Goal: Check status: Check status

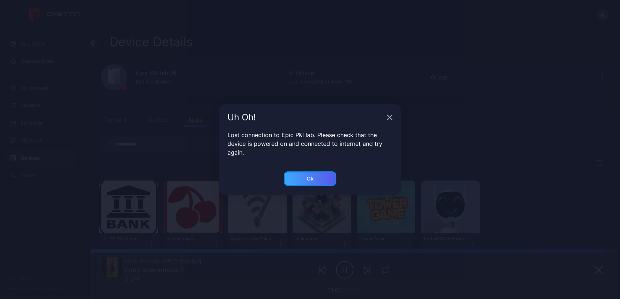
click at [300, 176] on div "Ok" at bounding box center [310, 179] width 53 height 15
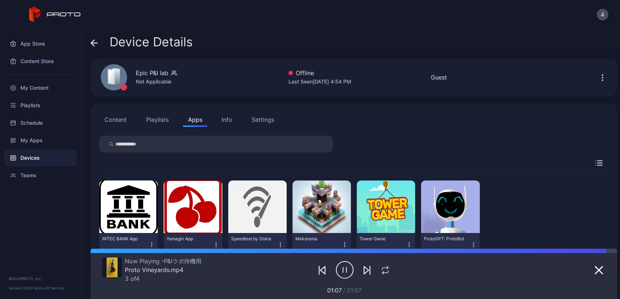
click at [30, 159] on div "Devices" at bounding box center [40, 158] width 73 height 18
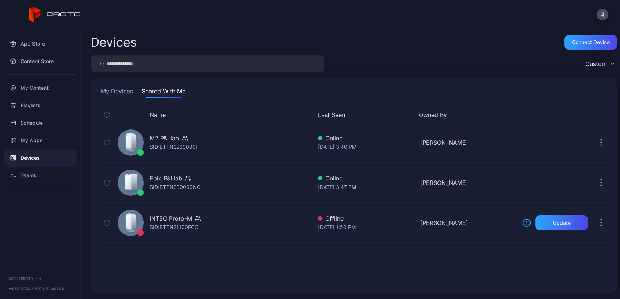
click at [123, 95] on button "My Devices" at bounding box center [116, 93] width 35 height 12
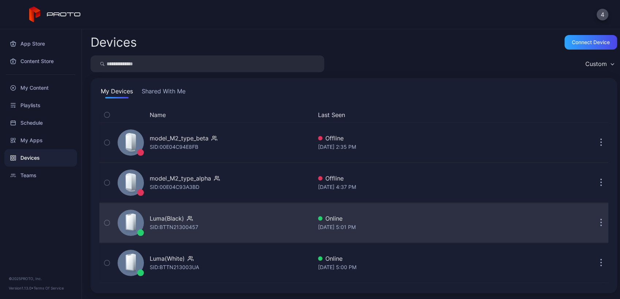
click at [224, 230] on div "Luma(Black) SID: BTTN21300457" at bounding box center [213, 223] width 197 height 36
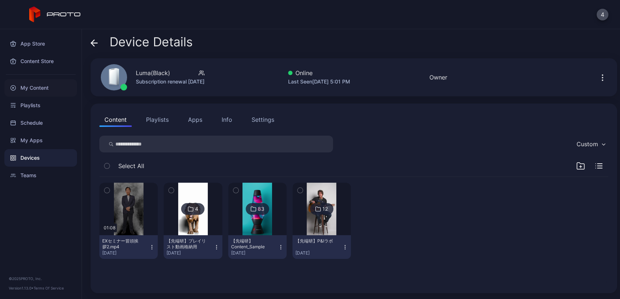
click at [39, 86] on div "My Content" at bounding box center [40, 88] width 73 height 18
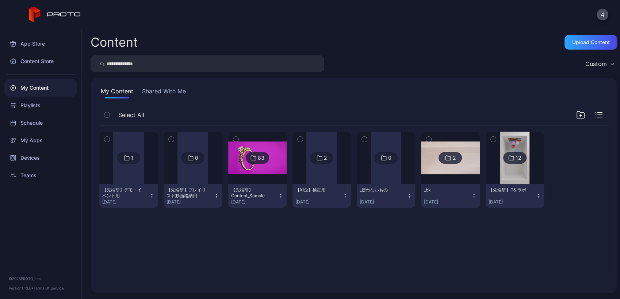
click at [134, 180] on div at bounding box center [128, 158] width 31 height 53
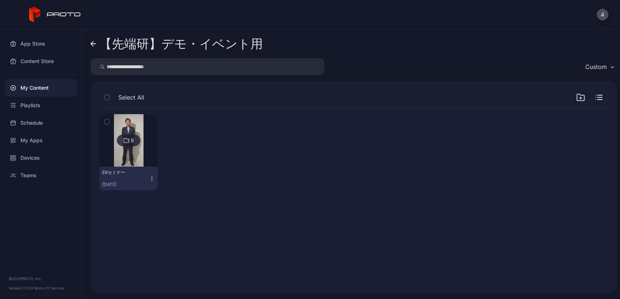
click at [132, 163] on img at bounding box center [129, 140] width 30 height 53
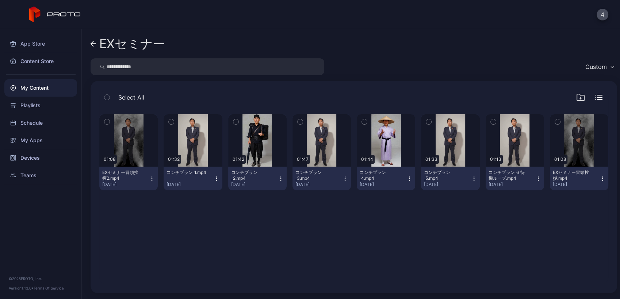
click at [117, 105] on div "Preview 01:08 EXセミナー冒頭挨拶2.mp4 [DATE] Preview 01:32 コンチプラン_1.mp4 [DATE] Preview …" at bounding box center [353, 197] width 520 height 188
click at [95, 48] on link "EXセミナー" at bounding box center [128, 44] width 75 height 18
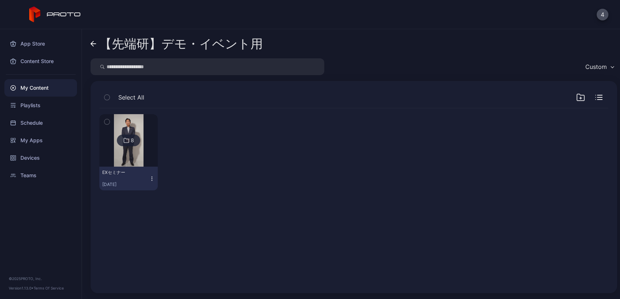
click at [95, 47] on link "【先端研】デモ・イベント用" at bounding box center [177, 44] width 172 height 18
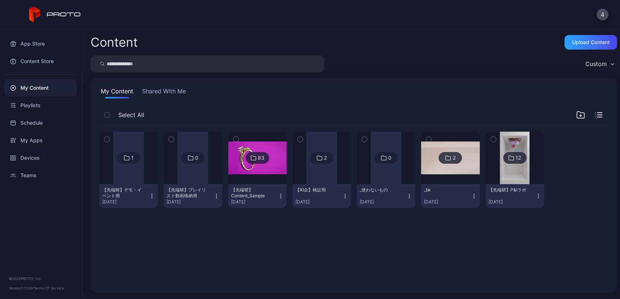
click at [316, 165] on div at bounding box center [321, 158] width 31 height 53
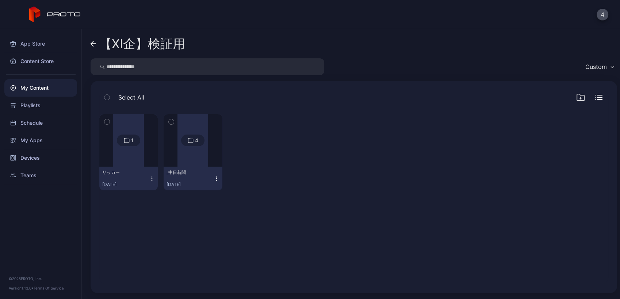
click at [135, 147] on div at bounding box center [128, 140] width 31 height 53
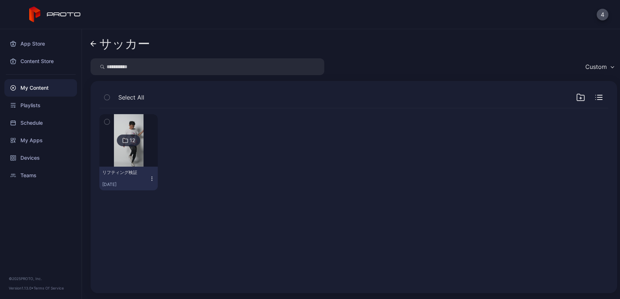
click at [125, 161] on img at bounding box center [129, 140] width 30 height 53
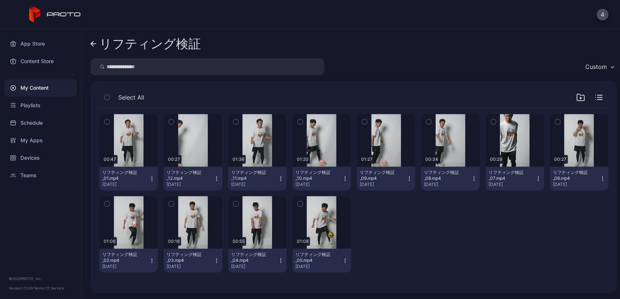
click at [92, 46] on icon at bounding box center [94, 44] width 6 height 6
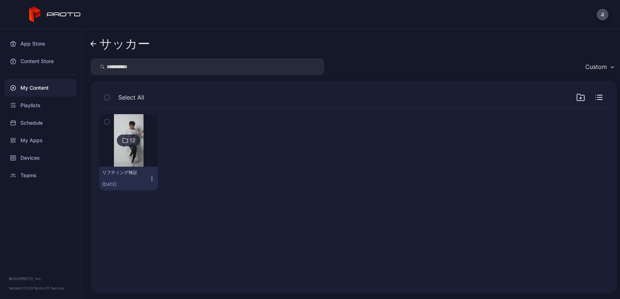
click at [108, 124] on icon "button" at bounding box center [106, 122] width 5 height 8
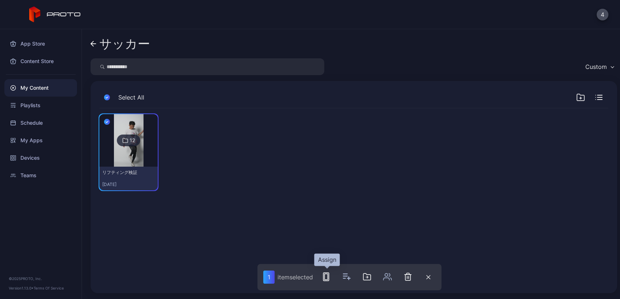
click at [328, 279] on icon "button" at bounding box center [326, 277] width 9 height 9
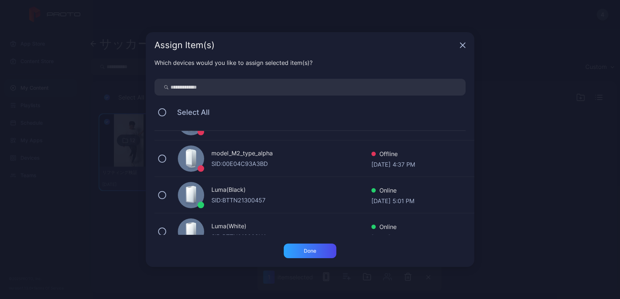
scroll to position [5, 0]
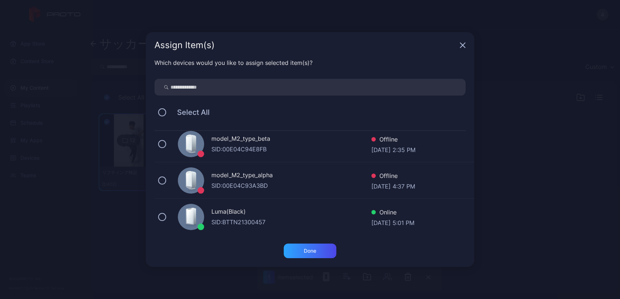
click at [260, 219] on div "SID: BTTN21300457" at bounding box center [291, 222] width 160 height 9
click at [307, 248] on div "Done" at bounding box center [310, 251] width 12 height 6
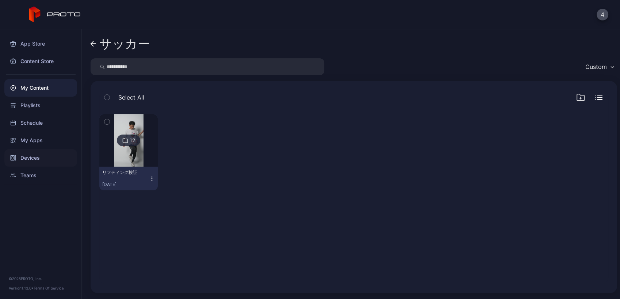
click at [29, 155] on div "Devices" at bounding box center [40, 158] width 73 height 18
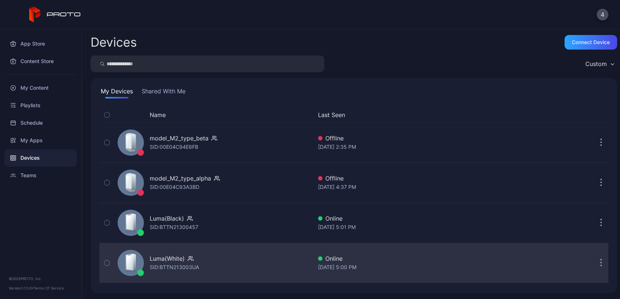
click at [178, 260] on div "Luma(White)" at bounding box center [167, 258] width 35 height 9
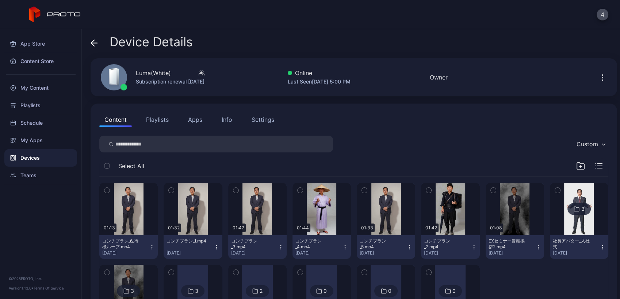
click at [97, 45] on icon at bounding box center [94, 42] width 7 height 7
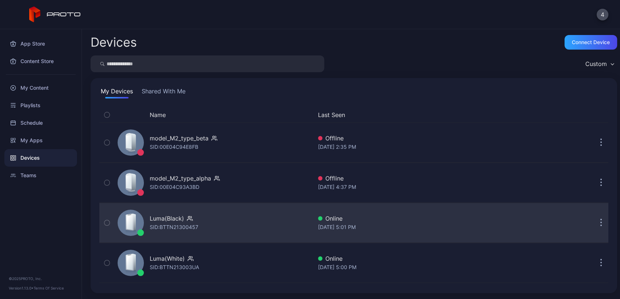
click at [267, 235] on div "Luma(Black) SID: BTTN21300457" at bounding box center [213, 223] width 197 height 36
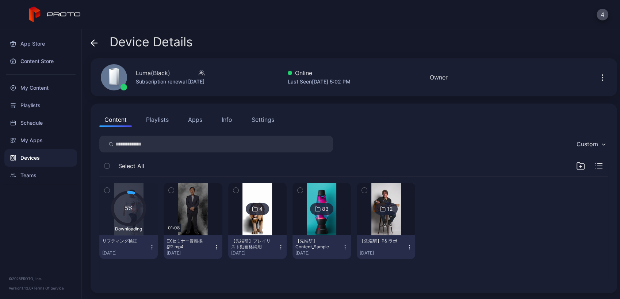
click at [459, 237] on div at bounding box center [450, 221] width 58 height 76
click at [130, 243] on div "リフティング検証" at bounding box center [122, 241] width 40 height 6
drag, startPoint x: 152, startPoint y: 272, endPoint x: 147, endPoint y: 270, distance: 4.6
click at [152, 272] on div "5% Downloading リフティング検証 [DATE] 01:08 EXセミナー冒頭挨拶2.mp4 [DATE] 4 【先端研】プレイリスト動画格納用 …" at bounding box center [353, 230] width 520 height 119
click at [127, 215] on icon at bounding box center [128, 208] width 32 height 32
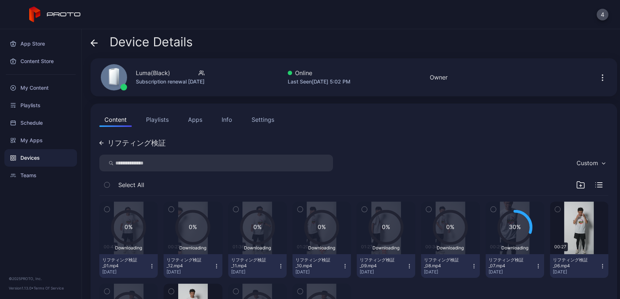
scroll to position [78, 0]
